Goal: Information Seeking & Learning: Learn about a topic

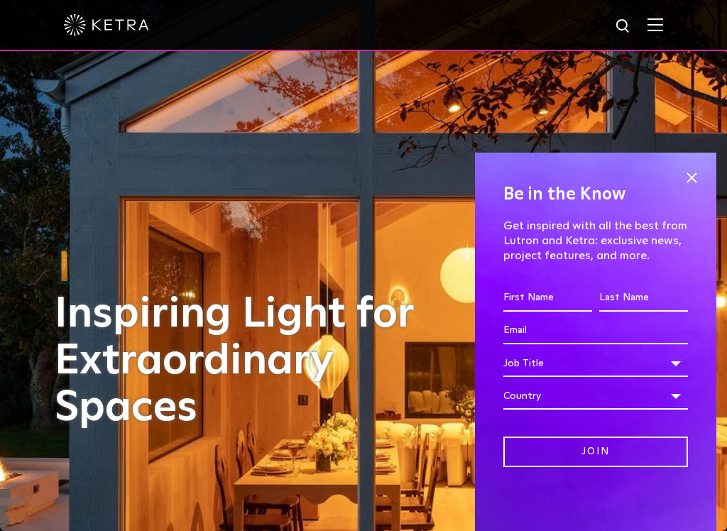
click at [692, 177] on span at bounding box center [691, 177] width 21 height 21
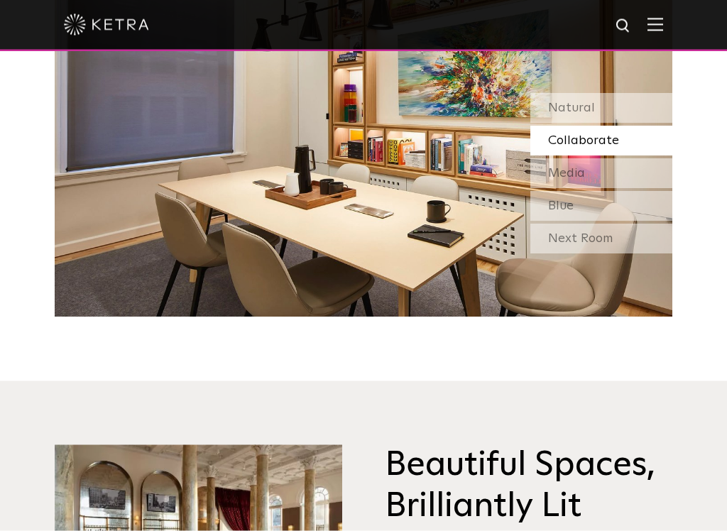
scroll to position [1268, 0]
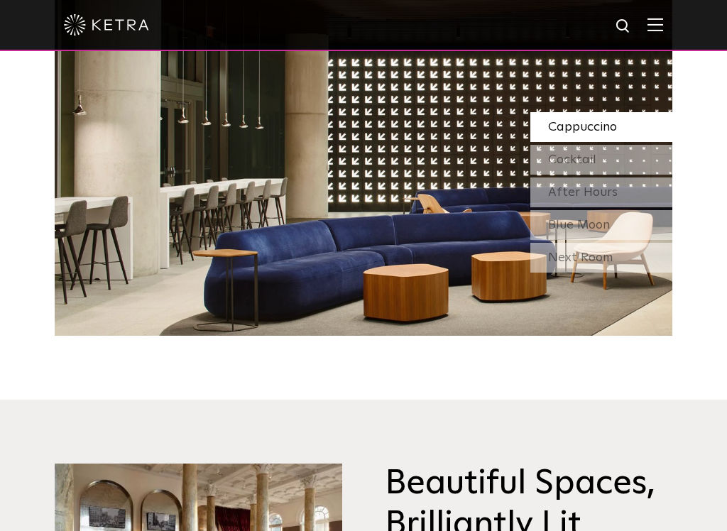
click at [617, 273] on div "Next Room" at bounding box center [602, 258] width 142 height 30
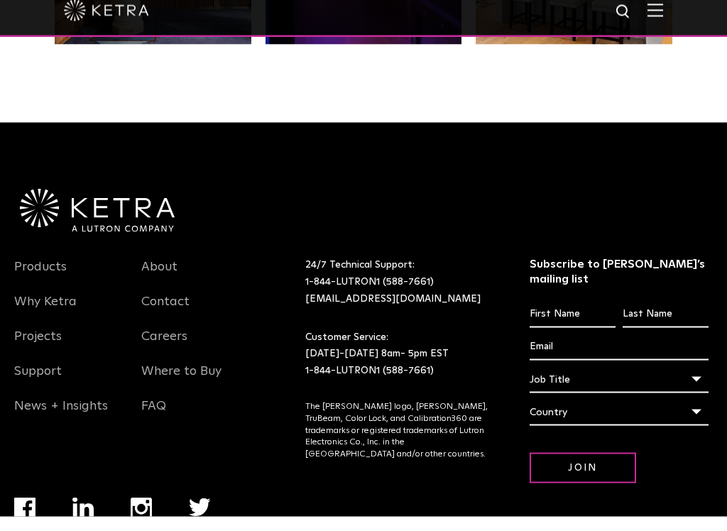
scroll to position [2658, 0]
click at [35, 285] on link "Products" at bounding box center [40, 289] width 53 height 33
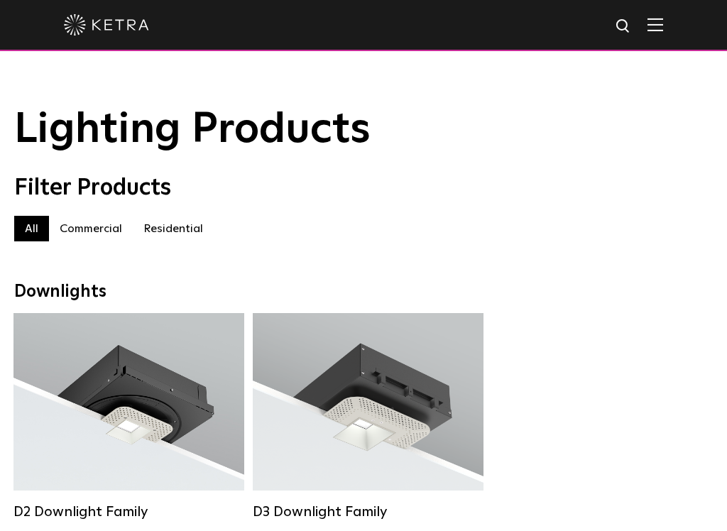
click at [164, 234] on label "Residential" at bounding box center [173, 229] width 81 height 26
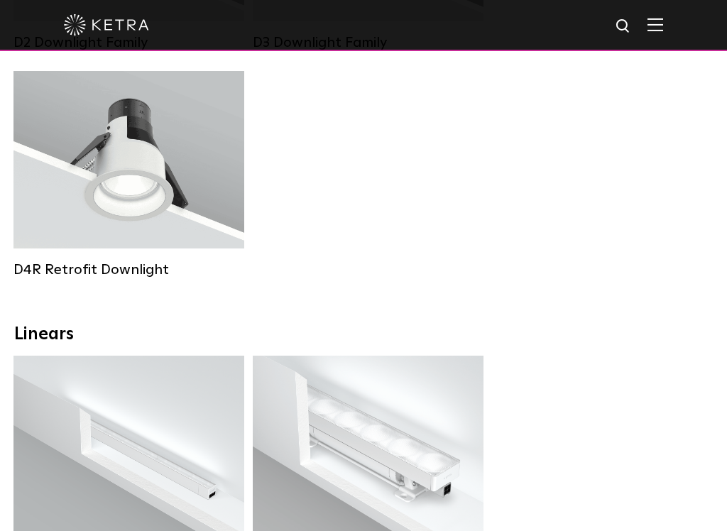
scroll to position [468, 0]
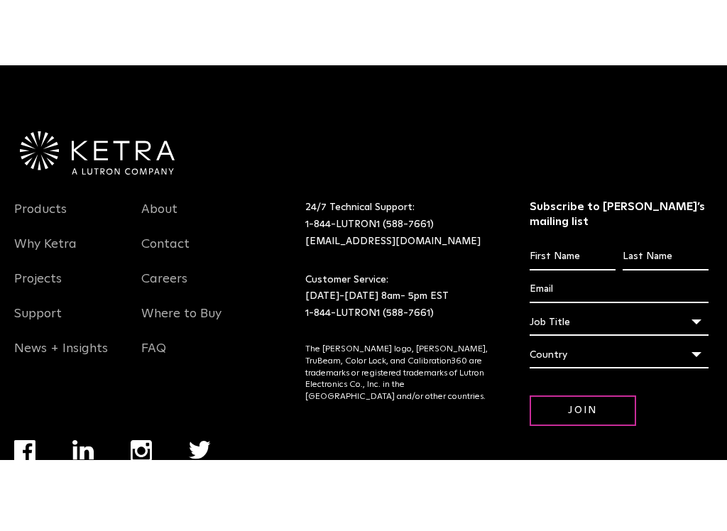
scroll to position [2729, 0]
